Goal: Task Accomplishment & Management: Complete application form

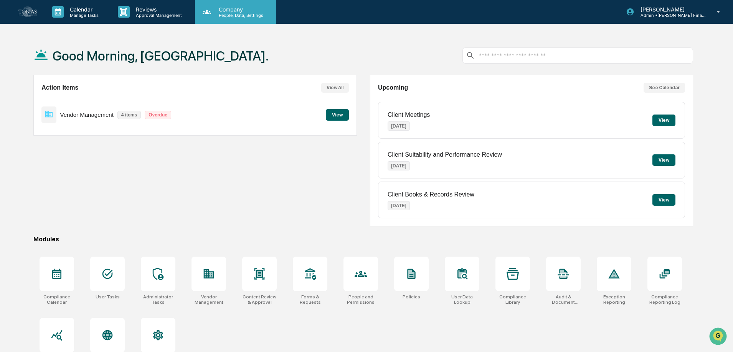
click at [234, 21] on div "Company People, Data, Settings" at bounding box center [235, 12] width 81 height 24
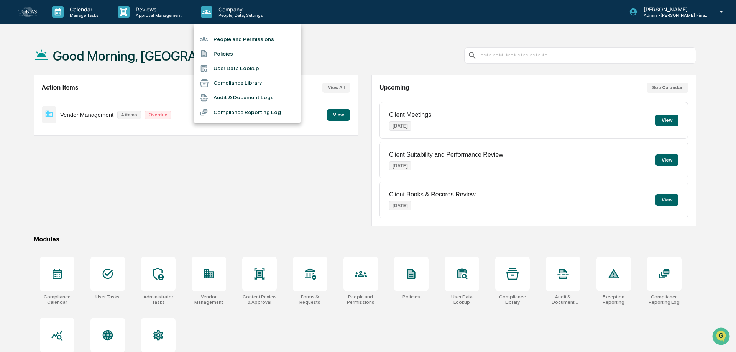
click at [250, 110] on li "Compliance Reporting Log" at bounding box center [247, 112] width 107 height 15
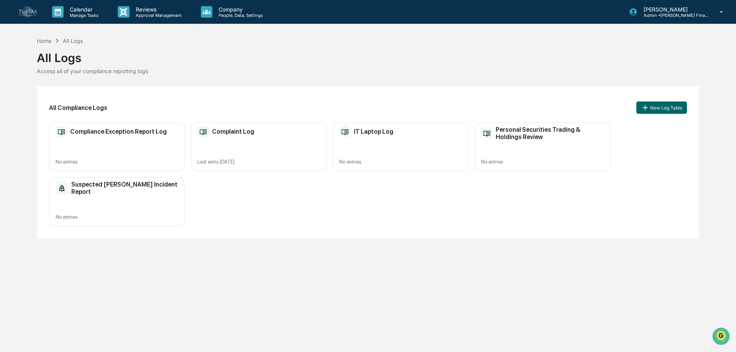
click at [88, 186] on h2 "Suspected [PERSON_NAME] Incident Report" at bounding box center [124, 188] width 107 height 15
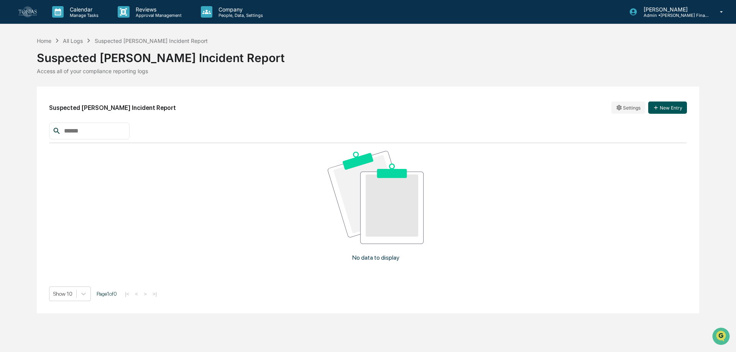
click at [682, 107] on button "New Entry" at bounding box center [668, 108] width 39 height 12
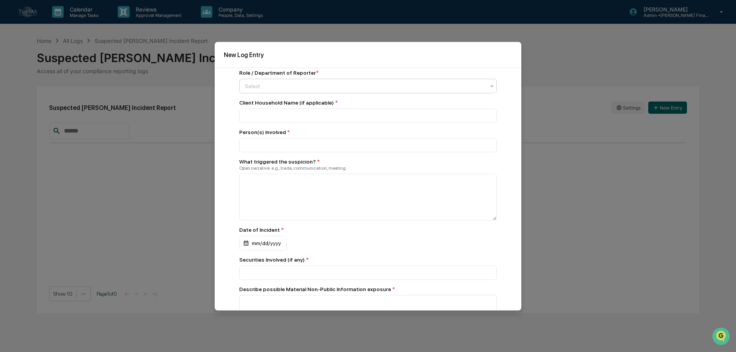
scroll to position [77, 0]
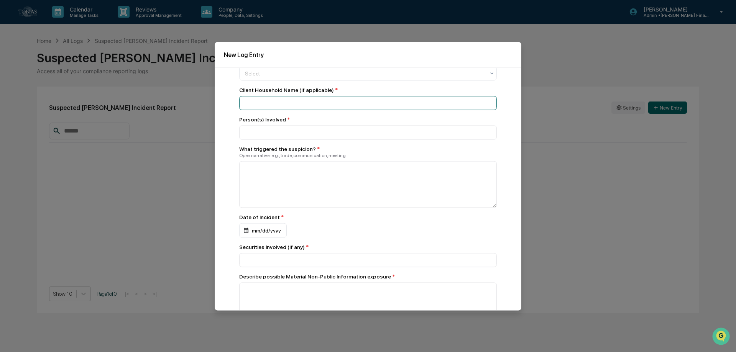
click at [266, 51] on input at bounding box center [368, 43] width 258 height 14
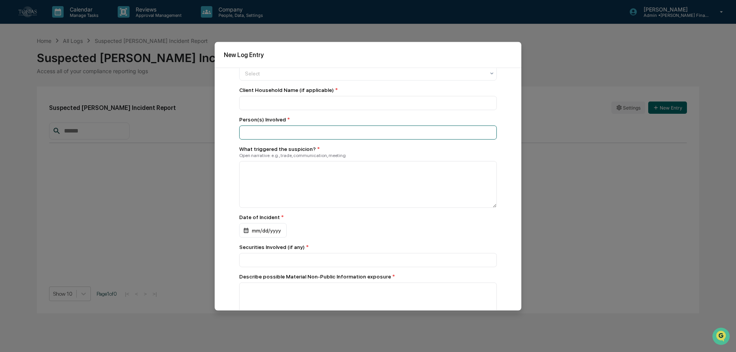
click at [256, 51] on input at bounding box center [368, 43] width 258 height 14
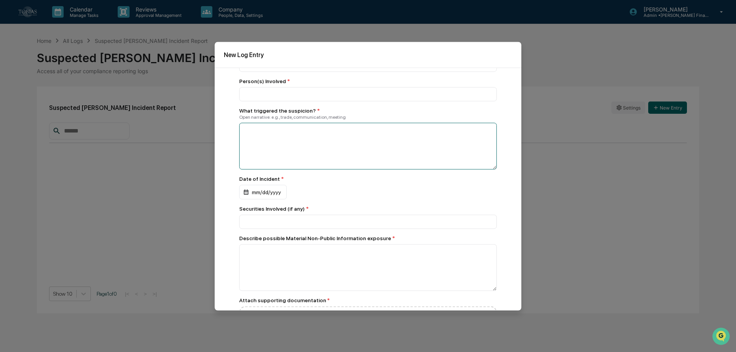
click at [254, 145] on textarea at bounding box center [368, 146] width 258 height 47
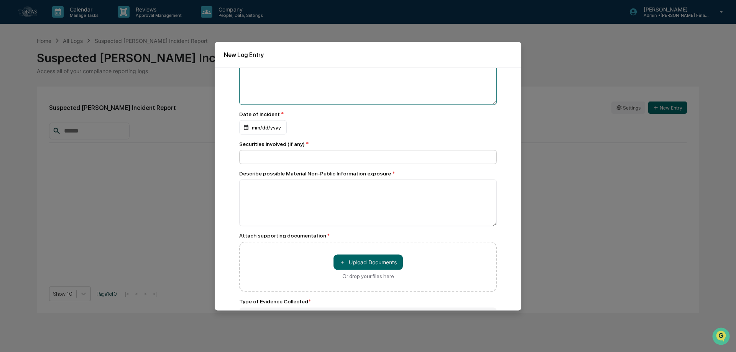
scroll to position [192, 0]
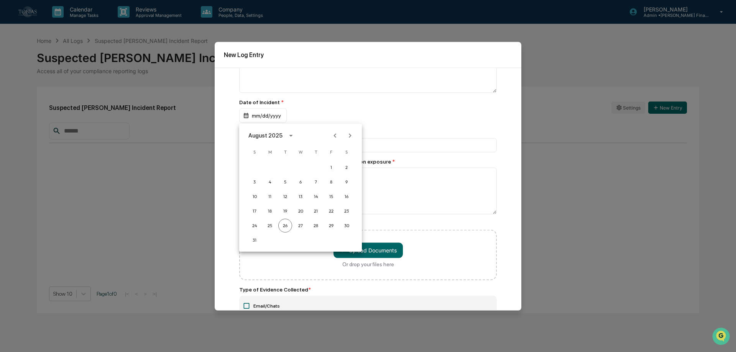
click at [303, 104] on div at bounding box center [368, 176] width 736 height 352
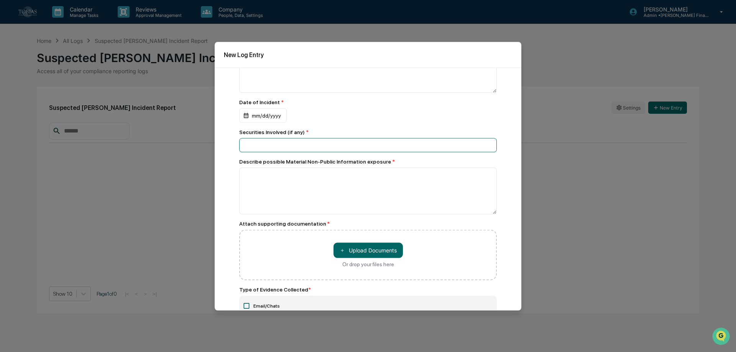
click at [246, 93] on textarea at bounding box center [368, 69] width 258 height 47
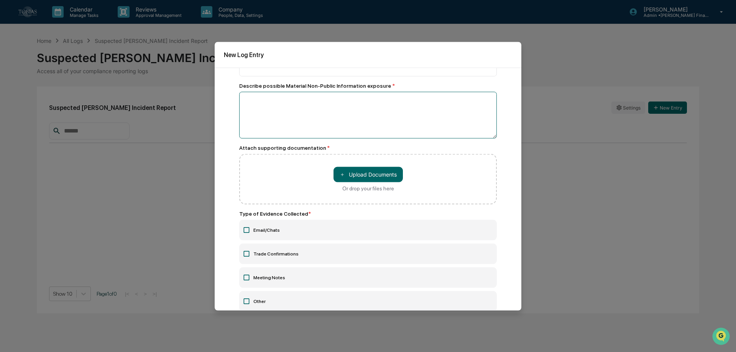
scroll to position [268, 0]
drag, startPoint x: 257, startPoint y: 86, endPoint x: 356, endPoint y: 97, distance: 99.9
click at [356, 97] on div "Describe possible Material Non-Public Information exposure *" at bounding box center [368, 110] width 258 height 56
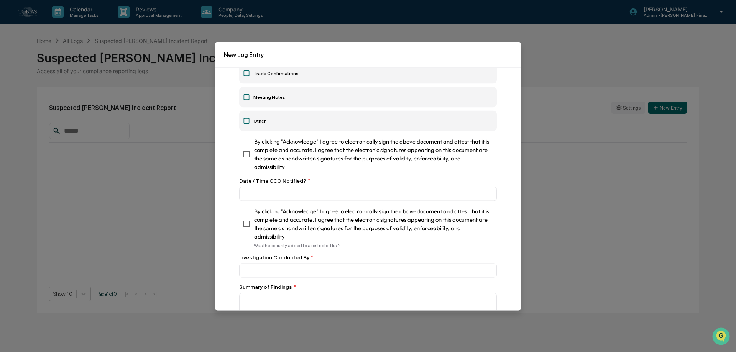
scroll to position [460, 0]
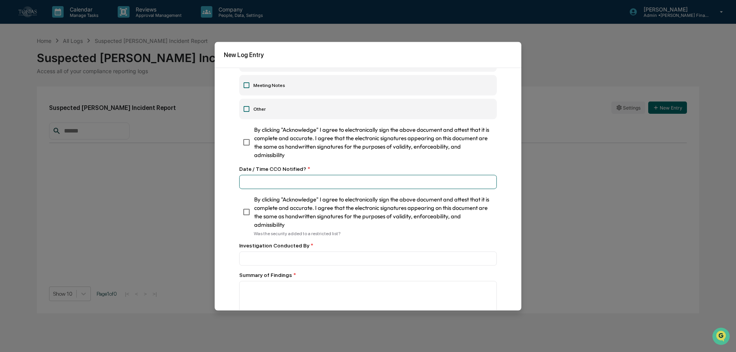
click at [371, 175] on div "Date / Time CCO Notified? *" at bounding box center [368, 177] width 258 height 23
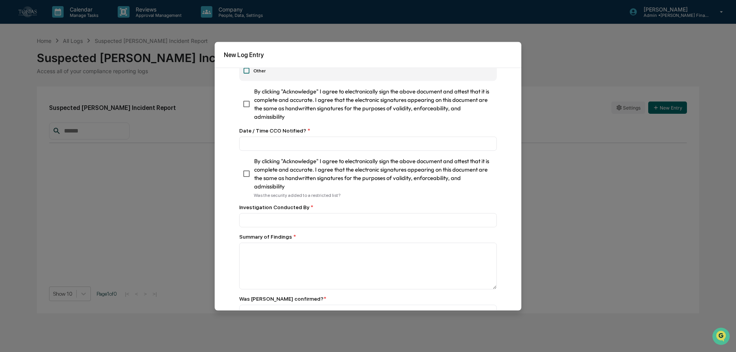
scroll to position [537, 0]
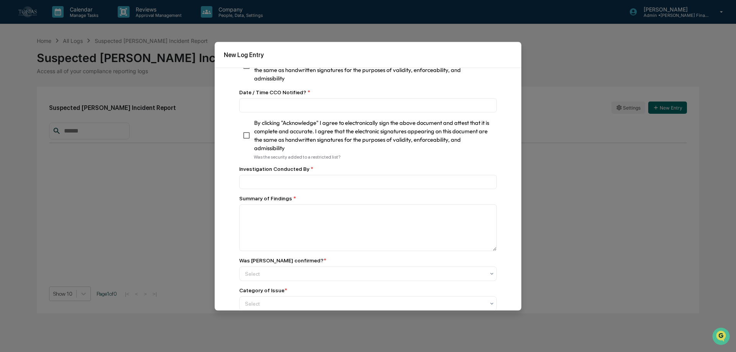
click at [277, 153] on span "By clicking "Acknowledge" I agree to electronically sign the above document and…" at bounding box center [372, 136] width 237 height 34
click at [278, 149] on span "By clicking "Acknowledge" I agree to electronically sign the above document and…" at bounding box center [372, 136] width 237 height 34
click at [280, 144] on span "By clicking "Acknowledge" I agree to electronically sign the above document and…" at bounding box center [372, 136] width 237 height 34
click at [308, 160] on div "Was the security added to a restricted list?" at bounding box center [375, 156] width 243 height 5
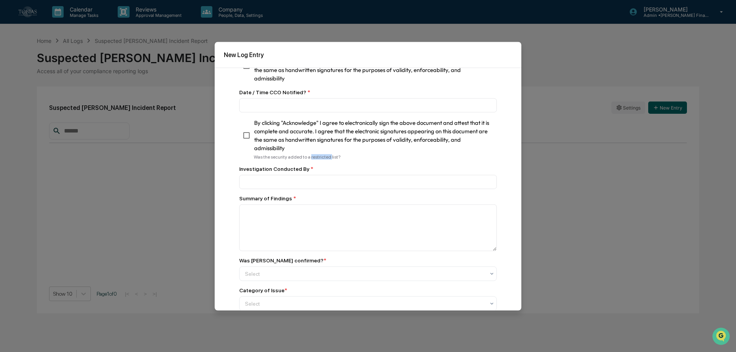
click at [308, 160] on div "Was the security added to a restricted list?" at bounding box center [375, 156] width 243 height 5
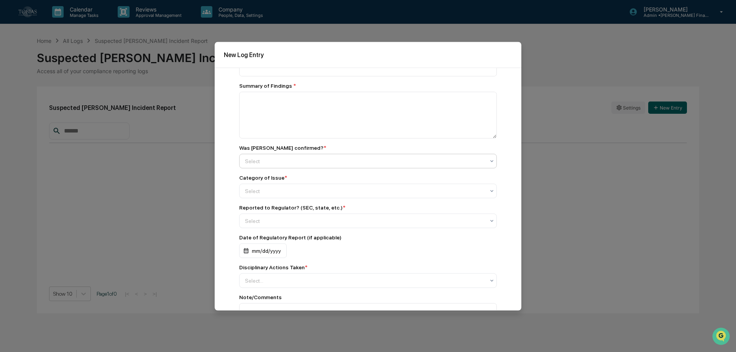
scroll to position [670, 0]
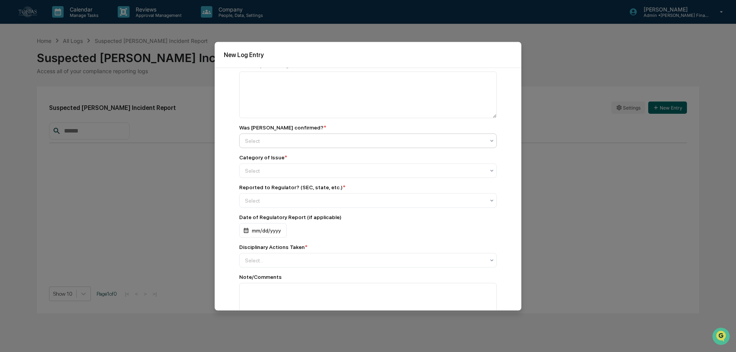
click at [326, 130] on div "Was [PERSON_NAME] confirmed? *" at bounding box center [368, 127] width 258 height 6
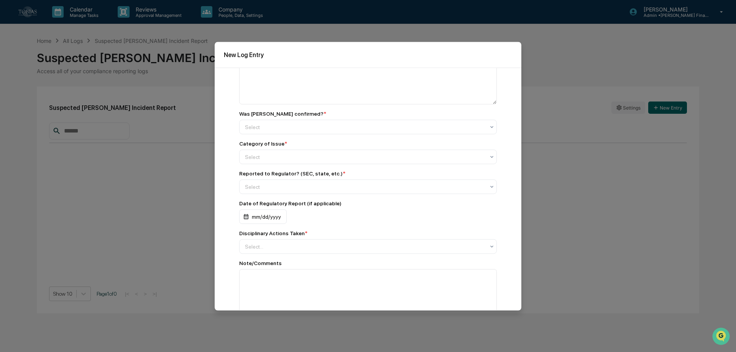
scroll to position [708, 0]
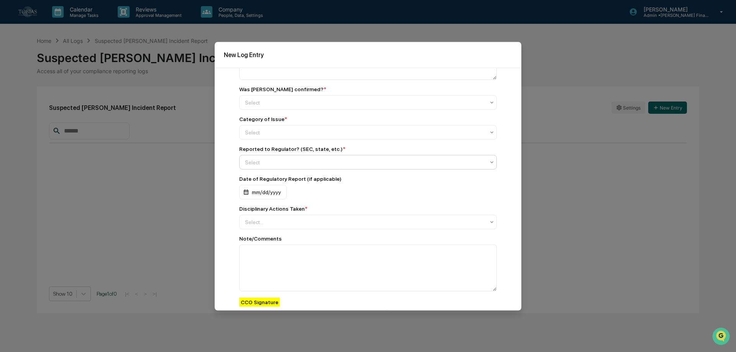
click at [315, 178] on div "Yes" at bounding box center [366, 182] width 253 height 15
click at [326, 163] on div at bounding box center [365, 162] width 240 height 8
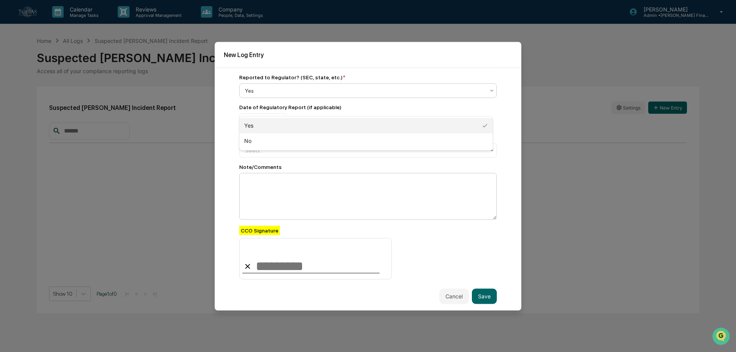
scroll to position [785, 0]
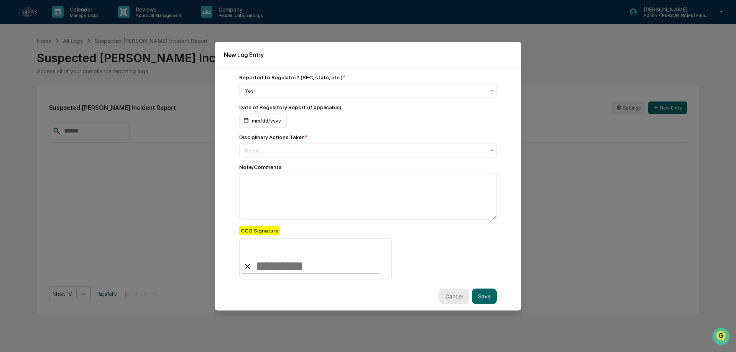
click at [458, 293] on button "Cancel" at bounding box center [455, 296] width 30 height 15
